Goal: Task Accomplishment & Management: Complete application form

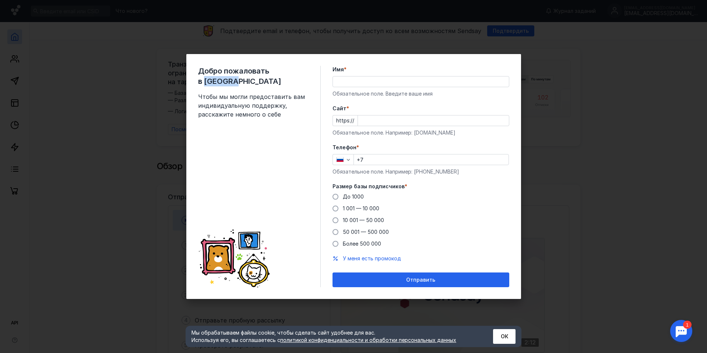
drag, startPoint x: 276, startPoint y: 69, endPoint x: 308, endPoint y: 72, distance: 31.4
click at [308, 72] on span "Добро пожаловать в [GEOGRAPHIC_DATA]" at bounding box center [253, 76] width 110 height 21
copy span "Sendsay"
click at [368, 81] on input "Имя *" at bounding box center [421, 82] width 176 height 10
type input "Cthutq"
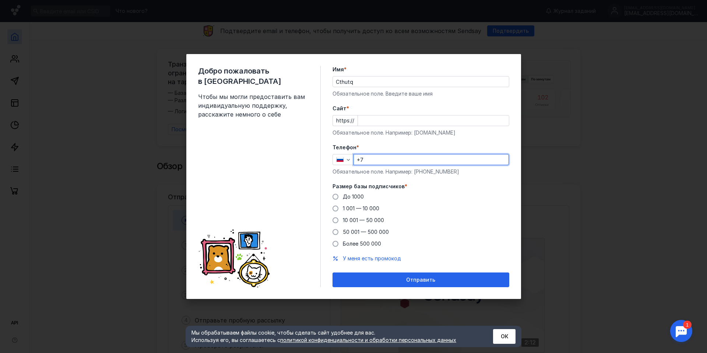
click at [414, 160] on input "+7" at bounding box center [431, 160] width 155 height 10
type input "[PHONE_NUMBER]"
click at [494, 195] on div "До [DATE] 1 001 — 10 000 10 001 — 50 000 50 001 — 500 000 Более 500 000" at bounding box center [420, 220] width 177 height 54
click at [337, 208] on span at bounding box center [335, 209] width 6 height 6
click at [0, 0] on input "1 001 — 10 000" at bounding box center [0, 0] width 0 height 0
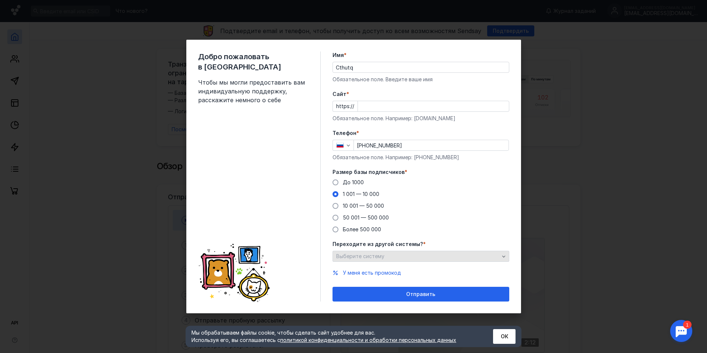
click at [502, 254] on icon "button" at bounding box center [503, 257] width 6 height 6
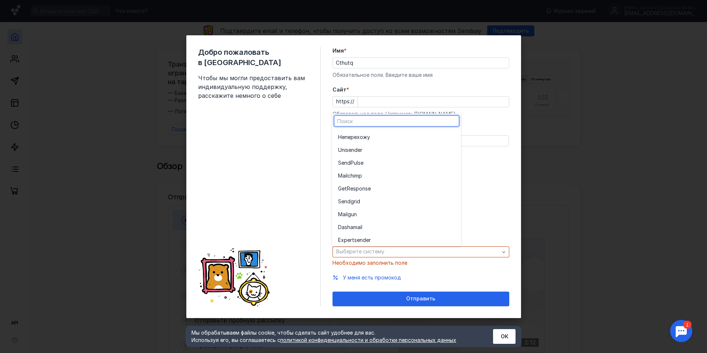
click at [226, 186] on div "Добро пожаловать в Sendsay Чтобы мы могли предоставить вам индивидуальную подде…" at bounding box center [259, 176] width 123 height 259
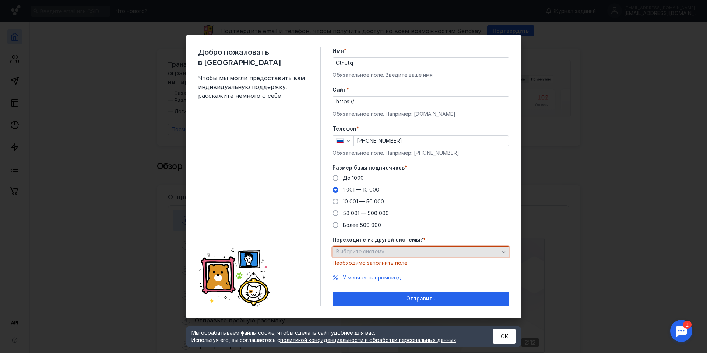
click at [424, 252] on div "Выберите систему" at bounding box center [417, 252] width 167 height 6
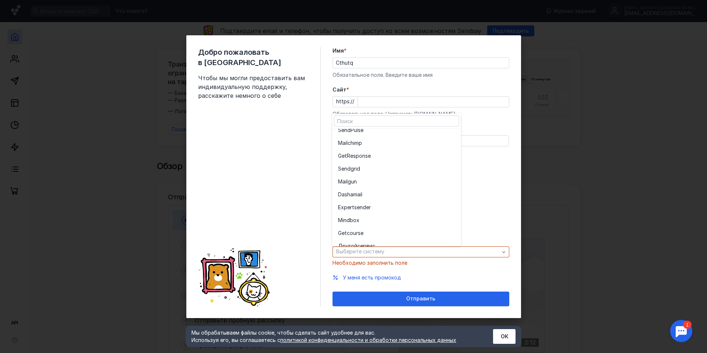
scroll to position [40, 0]
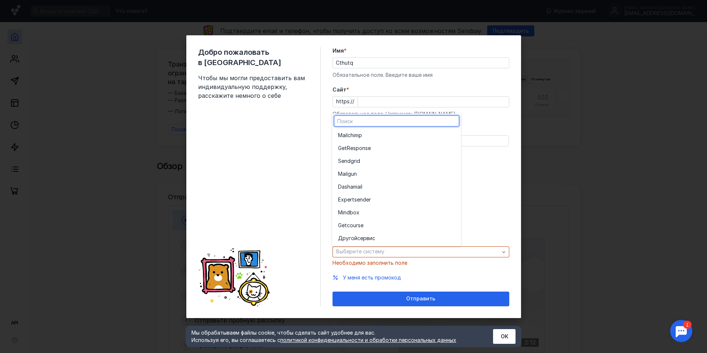
click at [255, 198] on div "Добро пожаловать в Sendsay Чтобы мы могли предоставить вам индивидуальную подде…" at bounding box center [259, 176] width 123 height 259
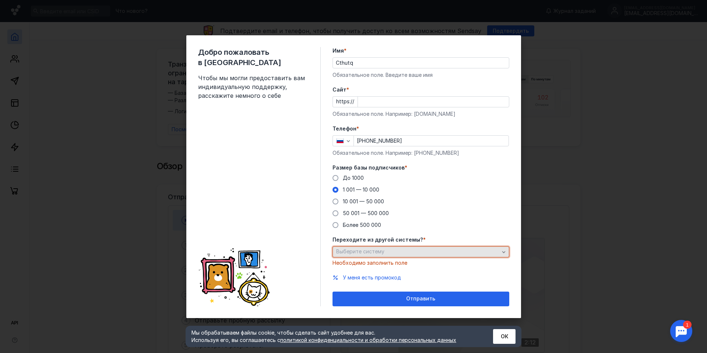
click at [501, 251] on icon "button" at bounding box center [503, 252] width 6 height 6
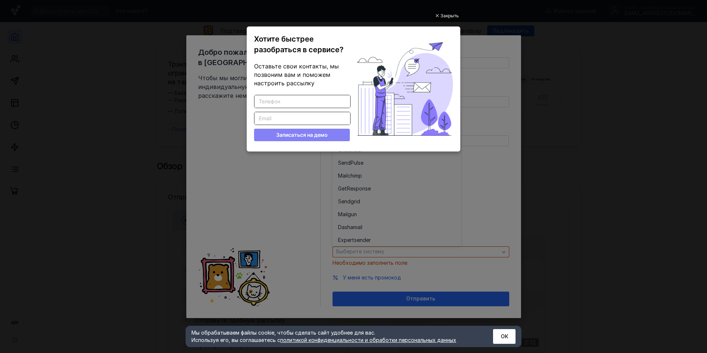
scroll to position [0, 0]
click at [621, 133] on ul "Закрыть Хотите быстрее разобраться в сервисе? Оставьте свои контакты, мы позвон…" at bounding box center [353, 177] width 707 height 353
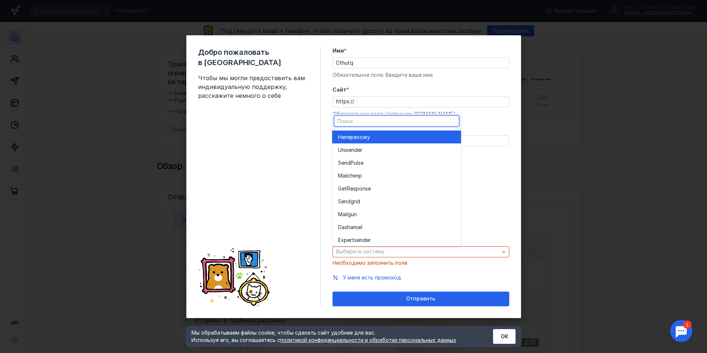
click at [392, 136] on div "Не перехожу" at bounding box center [396, 137] width 117 height 7
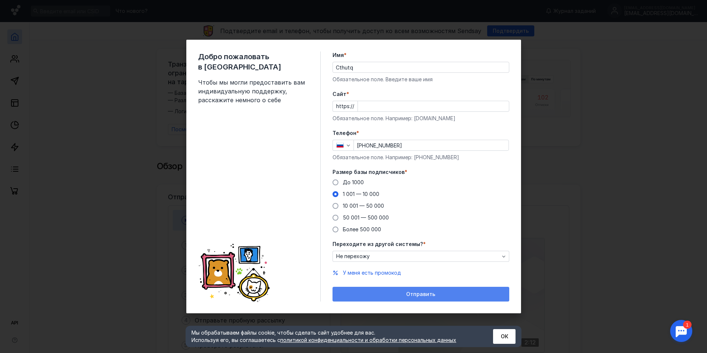
click at [418, 294] on span "Отправить" at bounding box center [420, 294] width 29 height 6
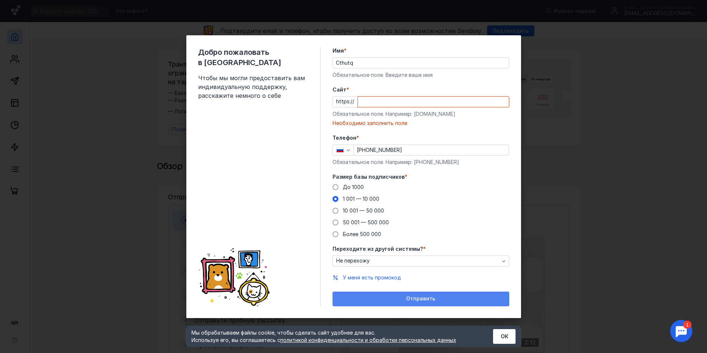
click at [417, 297] on span "Отправить" at bounding box center [420, 299] width 29 height 6
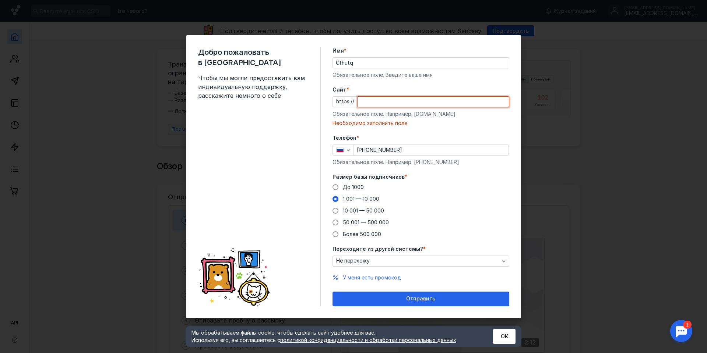
paste input "[DOMAIN_NAME][URL]"
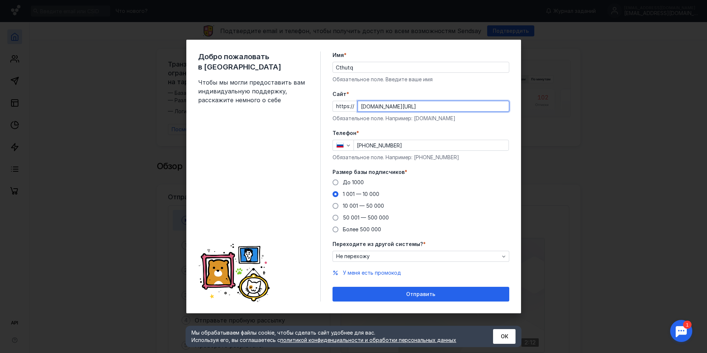
click at [450, 108] on input "[DOMAIN_NAME][URL]" at bounding box center [433, 106] width 151 height 10
type input "[DOMAIN_NAME]"
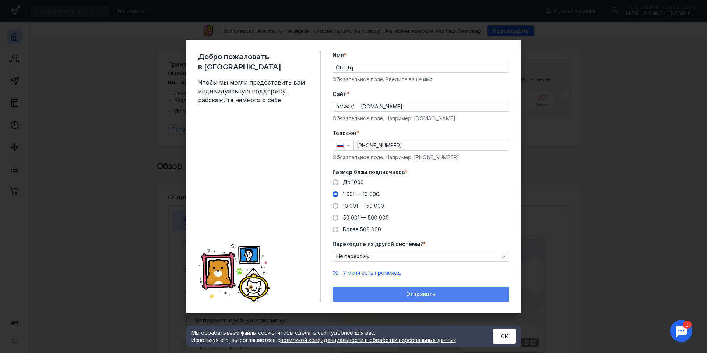
click at [429, 299] on div "Отправить" at bounding box center [420, 294] width 177 height 15
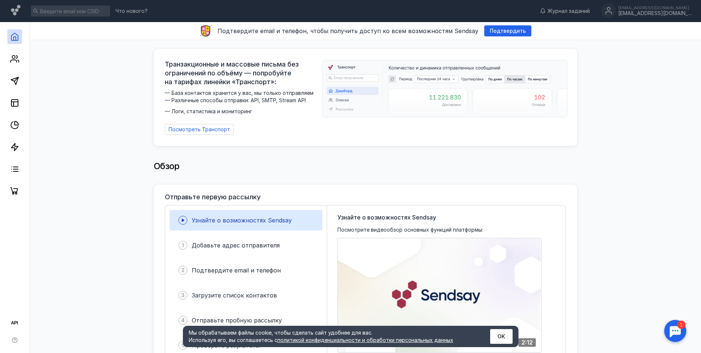
click at [184, 220] on icon at bounding box center [182, 220] width 9 height 9
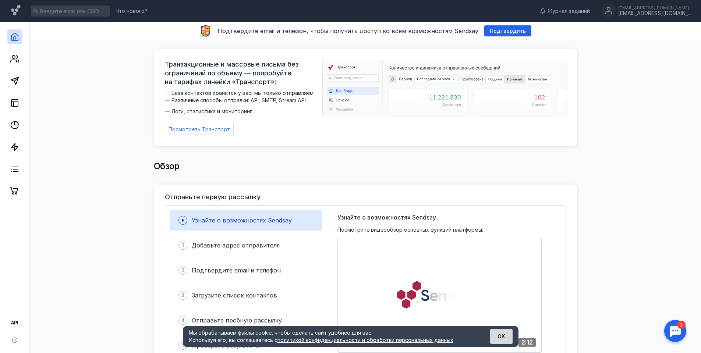
click at [505, 336] on button "ОК" at bounding box center [501, 336] width 22 height 15
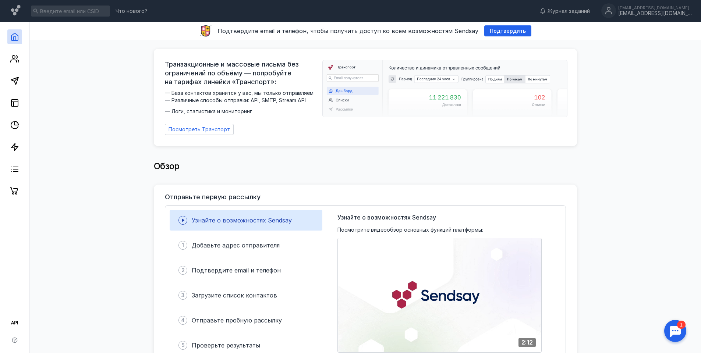
click at [440, 80] on img at bounding box center [445, 88] width 244 height 57
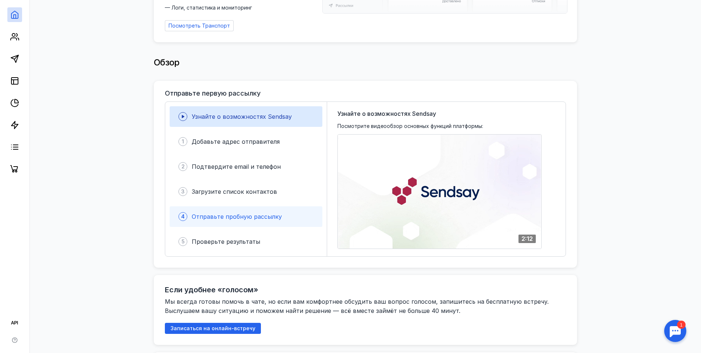
scroll to position [110, 0]
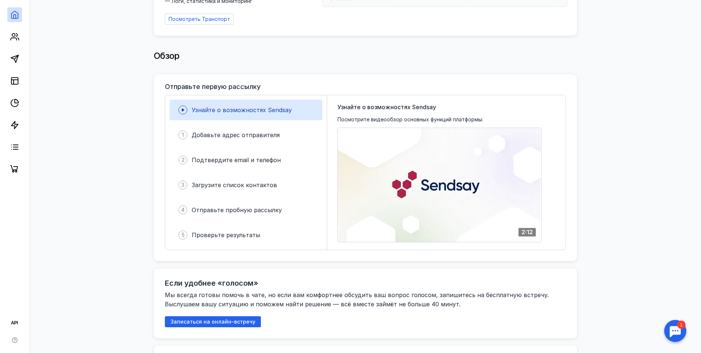
click at [184, 110] on icon at bounding box center [182, 110] width 9 height 9
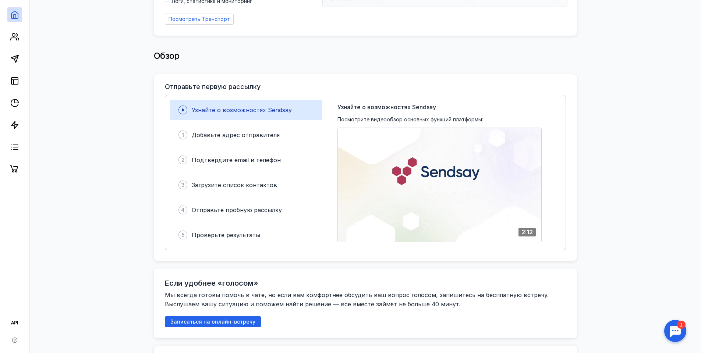
click at [182, 109] on icon at bounding box center [182, 110] width 9 height 9
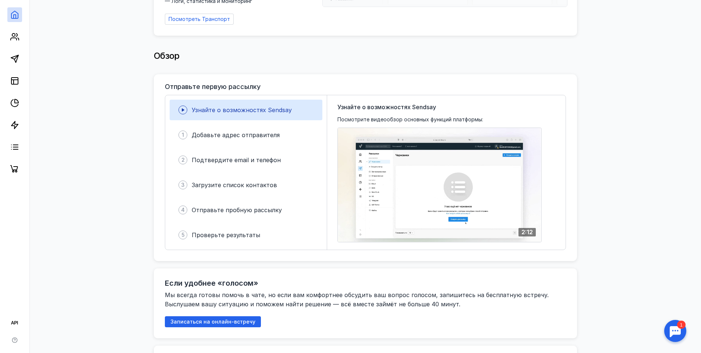
click at [227, 110] on span "Узнайте о возможностях Sendsay" at bounding box center [242, 109] width 100 height 7
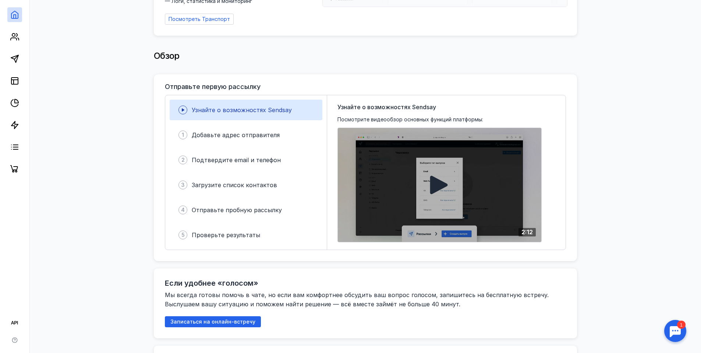
click at [438, 181] on icon at bounding box center [439, 185] width 18 height 18
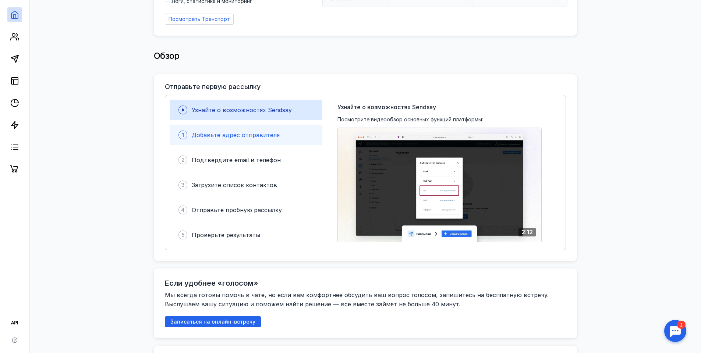
click at [224, 142] on div "1 Добавьте адрес отправителя" at bounding box center [246, 135] width 153 height 21
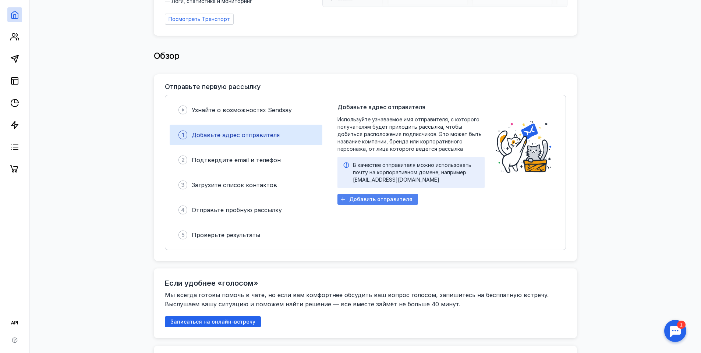
click at [355, 202] on span "Добавить отправителя" at bounding box center [380, 200] width 63 height 6
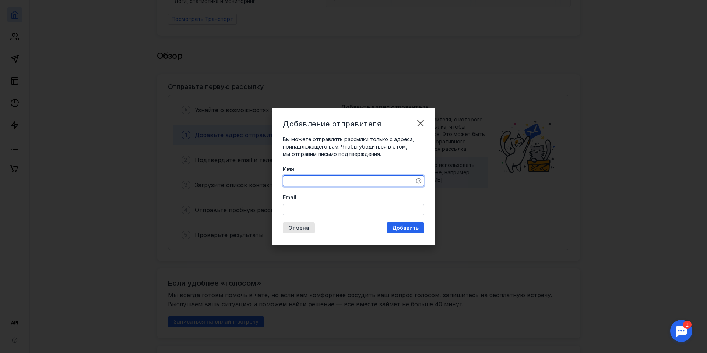
click at [332, 184] on textarea "Имя" at bounding box center [353, 181] width 141 height 10
click at [320, 178] on textarea "Имя" at bounding box center [353, 181] width 141 height 10
type textarea "Ы"
type textarea "S"
type textarea "Лесопитомник [PERSON_NAME]"
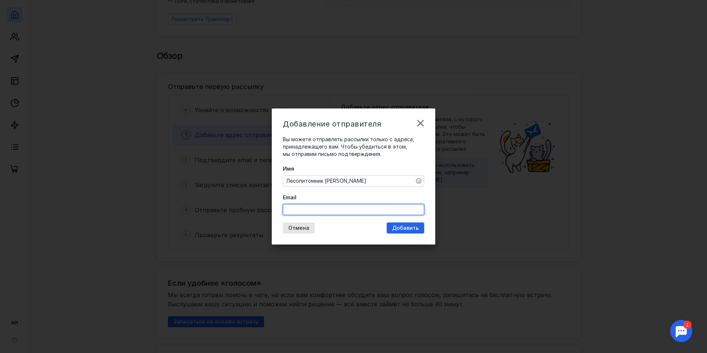
click at [323, 212] on input "Email" at bounding box center [353, 210] width 141 height 10
type input "[EMAIL_ADDRESS][DOMAIN_NAME]"
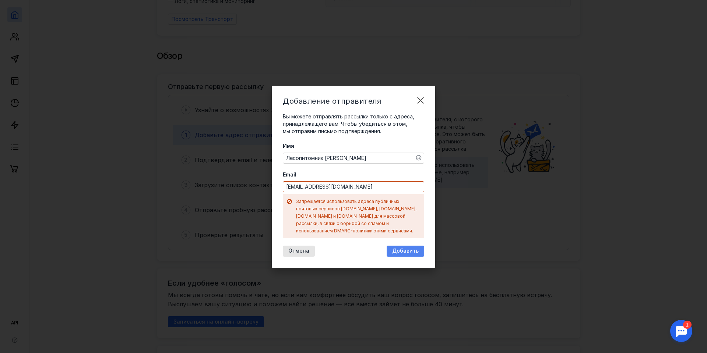
click at [419, 227] on div "Добавление отправителя Вы можете отправлять рассылки только с адреса, принадлеж…" at bounding box center [353, 177] width 163 height 182
click at [403, 248] on span "Добавить" at bounding box center [405, 251] width 26 height 6
click at [396, 246] on div "Добавить" at bounding box center [405, 251] width 38 height 11
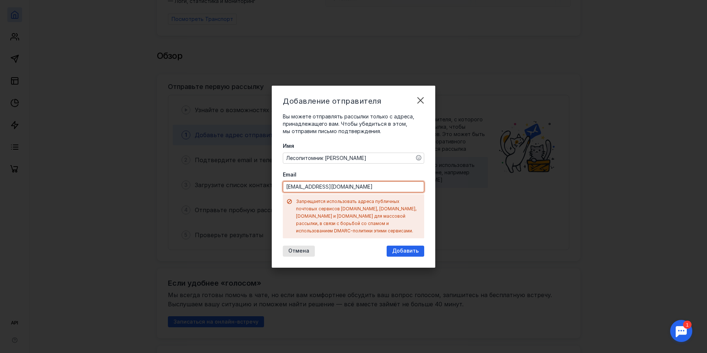
click at [344, 191] on input "[EMAIL_ADDRESS][DOMAIN_NAME]" at bounding box center [353, 187] width 141 height 10
click at [401, 246] on div "Добавить" at bounding box center [405, 251] width 38 height 11
click at [297, 246] on div "Отмена" at bounding box center [299, 251] width 32 height 11
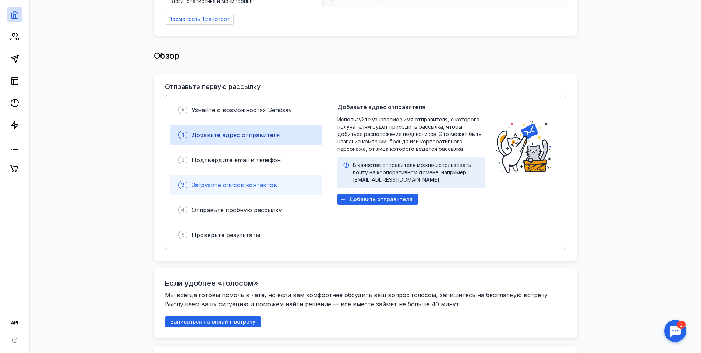
click at [227, 185] on span "Загрузите список контактов" at bounding box center [234, 184] width 85 height 7
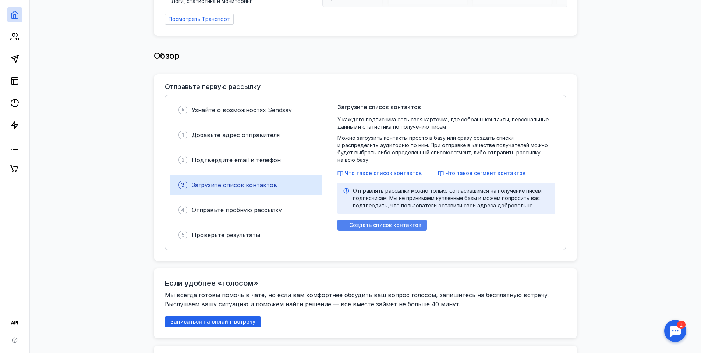
click at [395, 222] on span "Создать список контактов" at bounding box center [385, 225] width 72 height 6
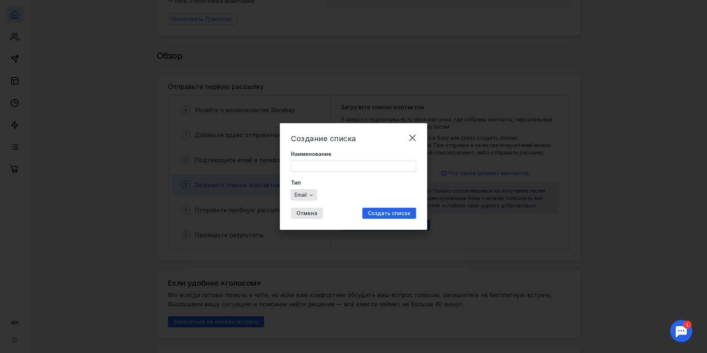
click at [315, 197] on div "button" at bounding box center [310, 194] width 7 height 7
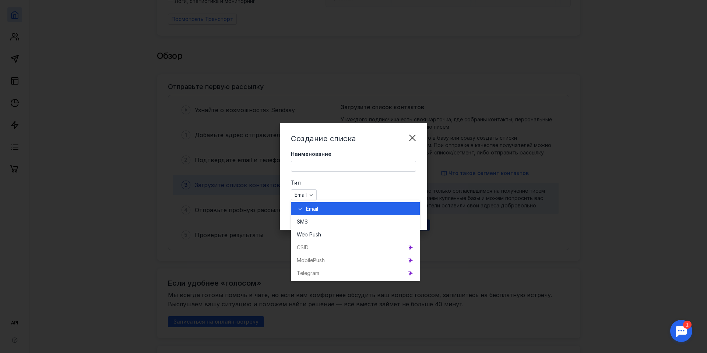
click at [309, 208] on span "Email" at bounding box center [312, 208] width 12 height 7
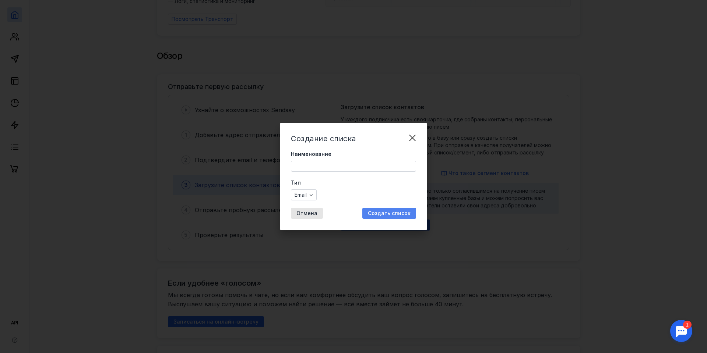
click at [374, 212] on span "Создать список" at bounding box center [389, 213] width 43 height 6
